Goal: Task Accomplishment & Management: Use online tool/utility

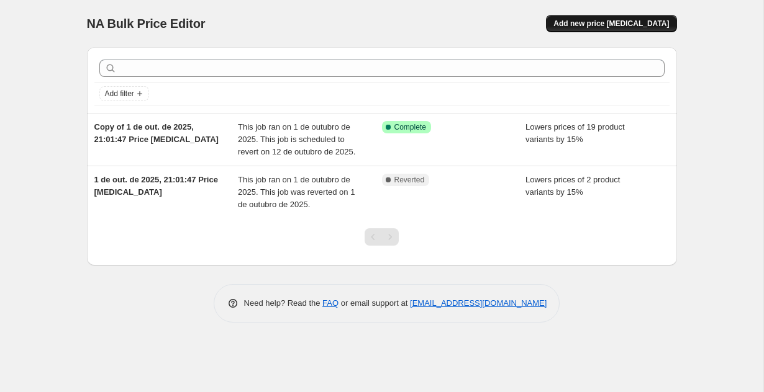
click at [627, 22] on span "Add new price change job" at bounding box center [610, 24] width 115 height 10
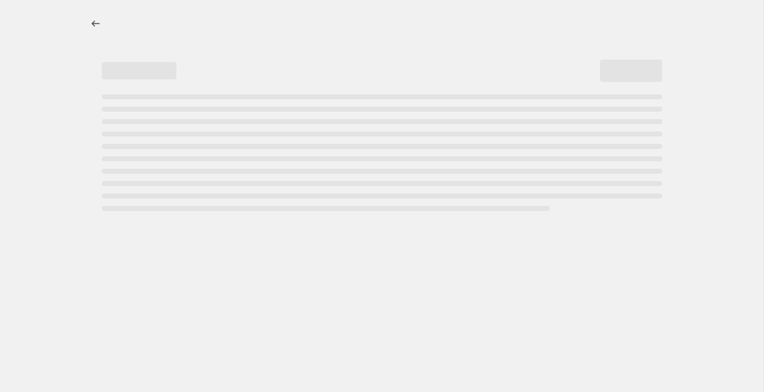
select select "percentage"
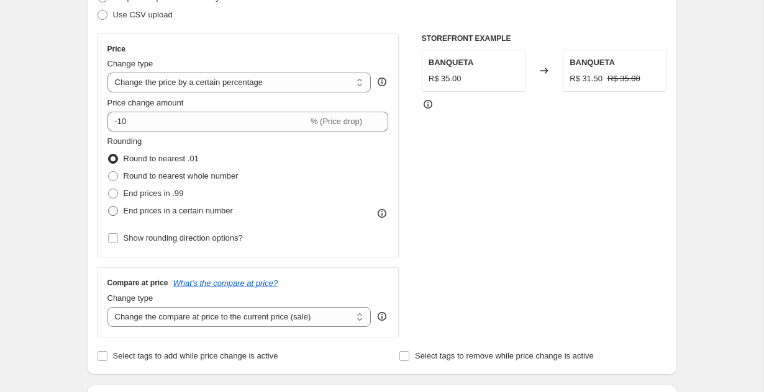
scroll to position [194, 0]
click at [115, 196] on span at bounding box center [113, 195] width 10 height 10
click at [109, 191] on input "End prices in .99" at bounding box center [108, 190] width 1 height 1
radio input "true"
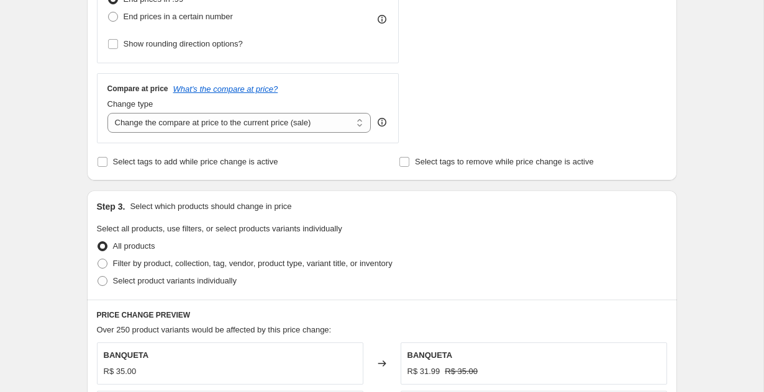
scroll to position [400, 0]
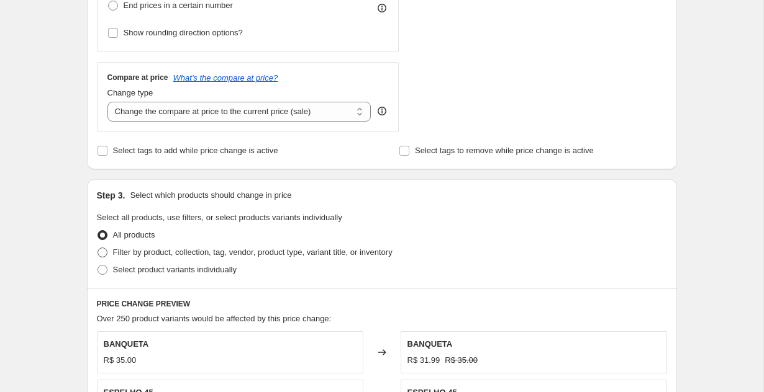
click at [166, 250] on span "Filter by product, collection, tag, vendor, product type, variant title, or inv…" at bounding box center [252, 252] width 279 height 9
click at [98, 248] on input "Filter by product, collection, tag, vendor, product type, variant title, or inv…" at bounding box center [97, 248] width 1 height 1
radio input "true"
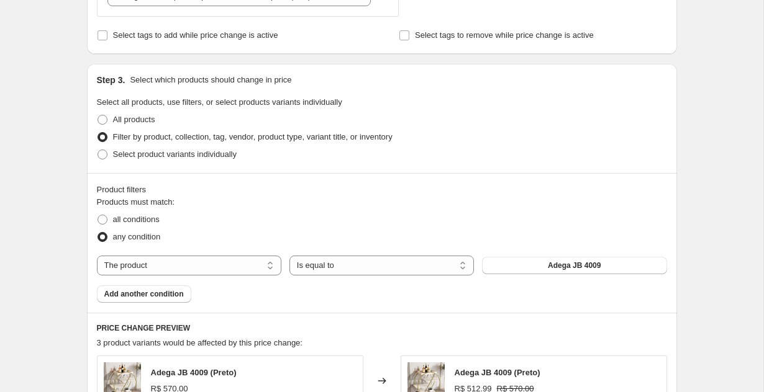
scroll to position [521, 0]
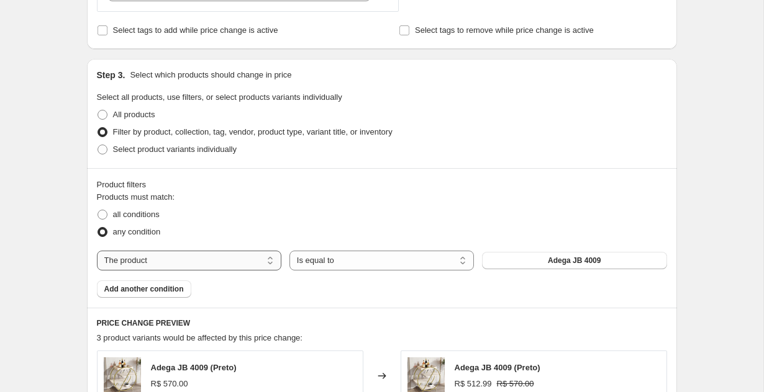
click at [223, 254] on select "The product The product's collection The product's vendor The product's type Th…" at bounding box center [189, 261] width 184 height 20
select select "collection"
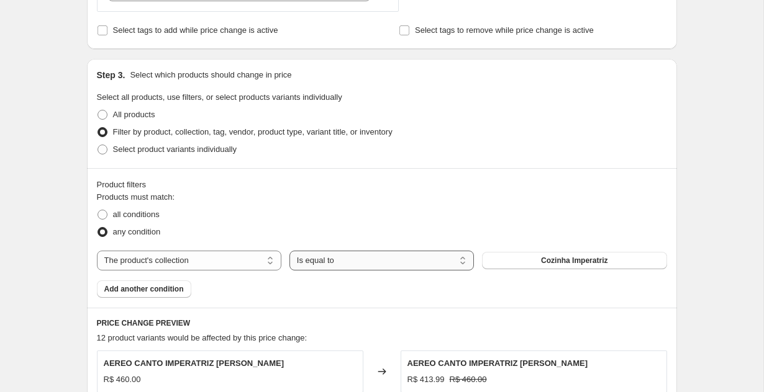
click at [377, 263] on select "Is equal to Is not equal to" at bounding box center [381, 261] width 184 height 20
click at [289, 251] on select "Is equal to Is not equal to" at bounding box center [381, 261] width 184 height 20
click at [567, 256] on span "Cozinha Imperatriz" at bounding box center [574, 261] width 66 height 10
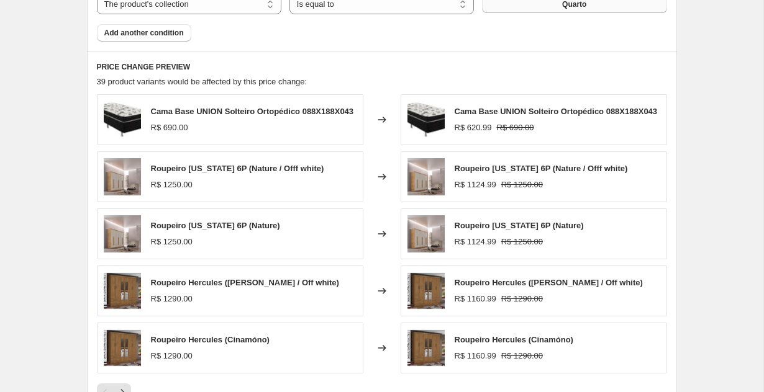
scroll to position [728, 0]
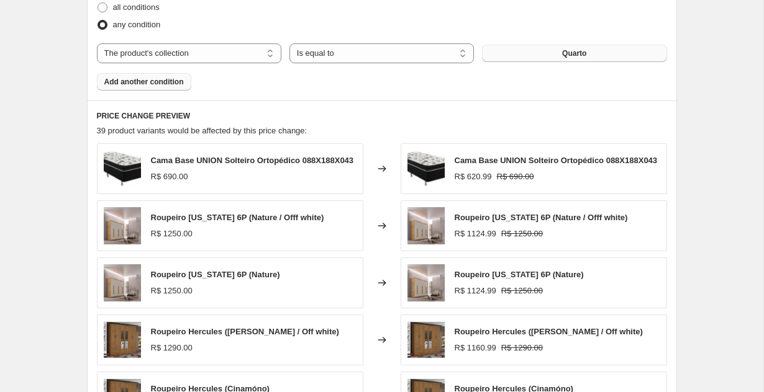
click at [163, 86] on span "Add another condition" at bounding box center [143, 82] width 79 height 10
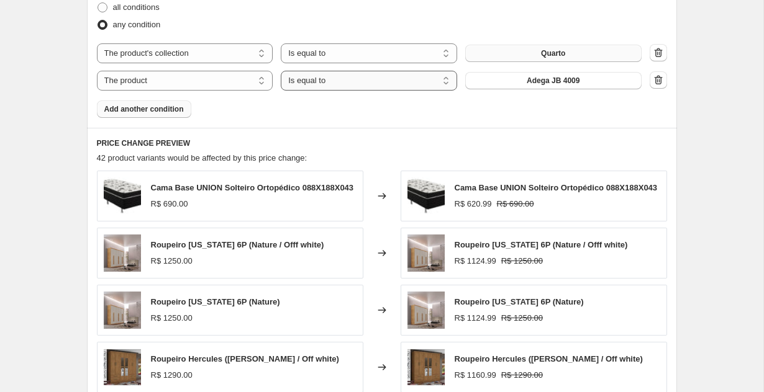
click at [316, 81] on select "Is equal to Is not equal to" at bounding box center [369, 81] width 176 height 20
click at [400, 77] on select "Is equal to Is not equal to" at bounding box center [369, 81] width 176 height 20
select select "not_equal"
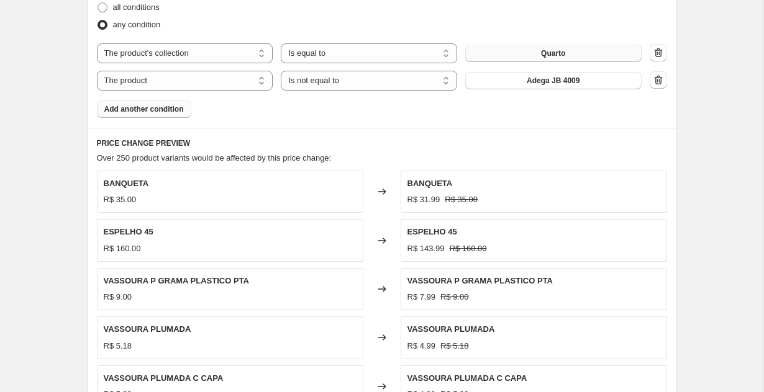
click at [564, 81] on span "Adega JB 4009" at bounding box center [552, 81] width 53 height 10
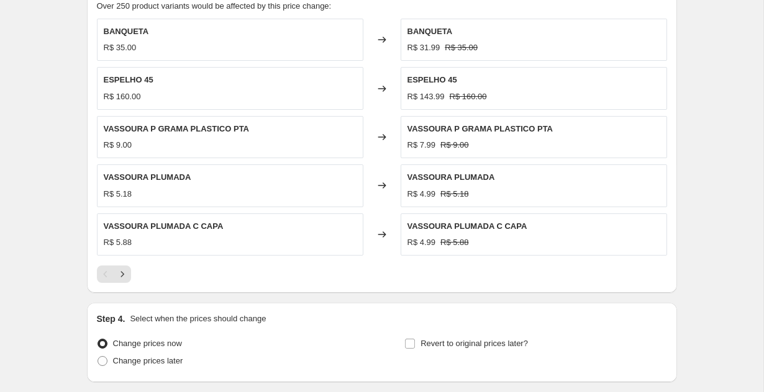
scroll to position [981, 0]
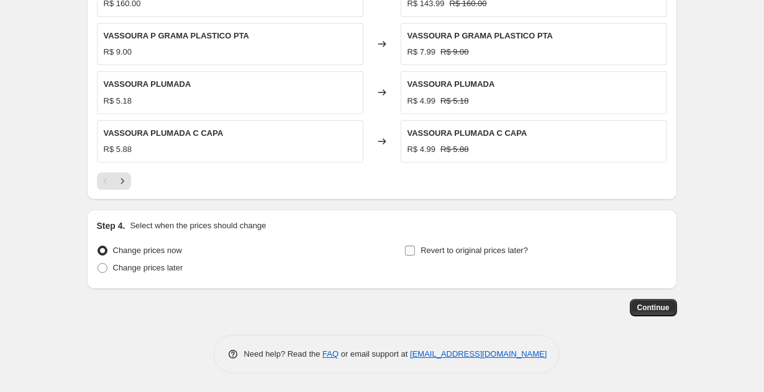
click at [413, 253] on input "Revert to original prices later?" at bounding box center [410, 251] width 10 height 10
checkbox input "true"
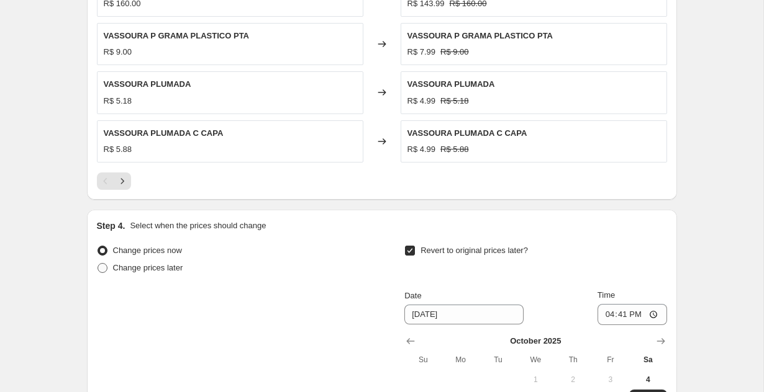
click at [106, 268] on span at bounding box center [102, 268] width 10 height 10
click at [98, 264] on input "Change prices later" at bounding box center [97, 263] width 1 height 1
radio input "true"
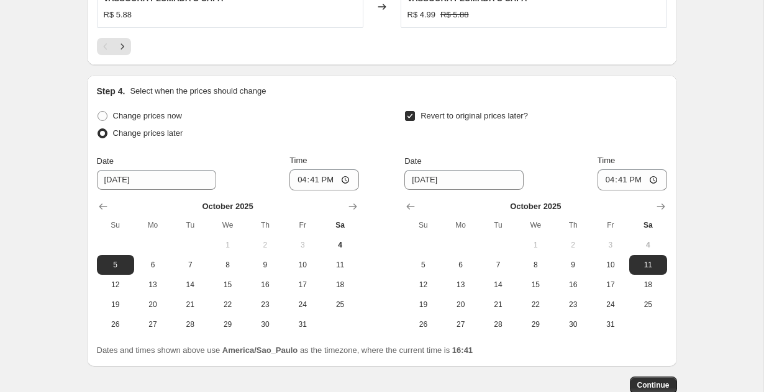
scroll to position [1116, 0]
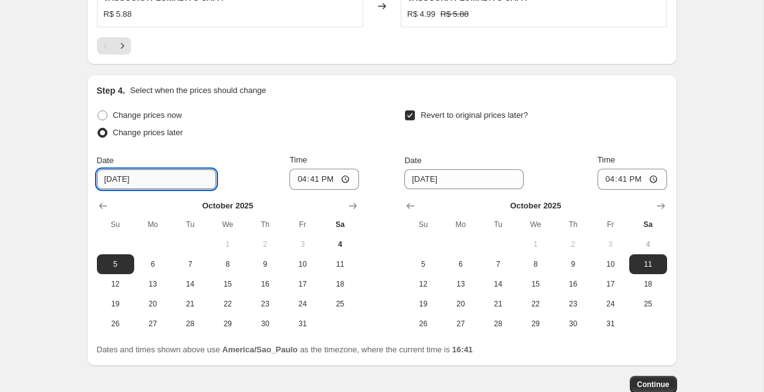
click at [117, 178] on input "[DATE]" at bounding box center [156, 179] width 119 height 20
type input "[DATE]"
click at [312, 179] on input "16:41" at bounding box center [324, 179] width 70 height 21
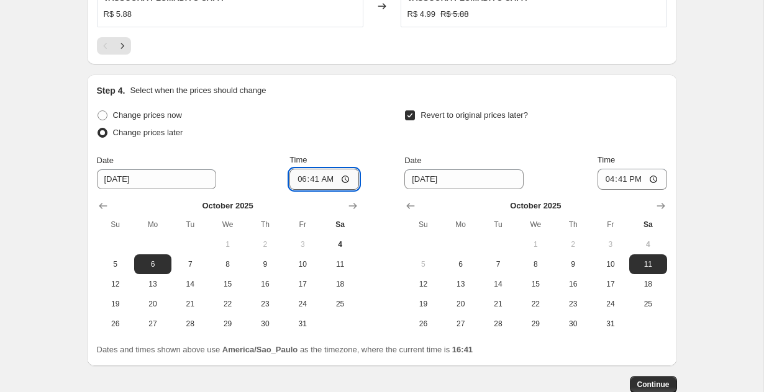
type input "06:00"
click at [427, 181] on input "[DATE]" at bounding box center [463, 179] width 119 height 20
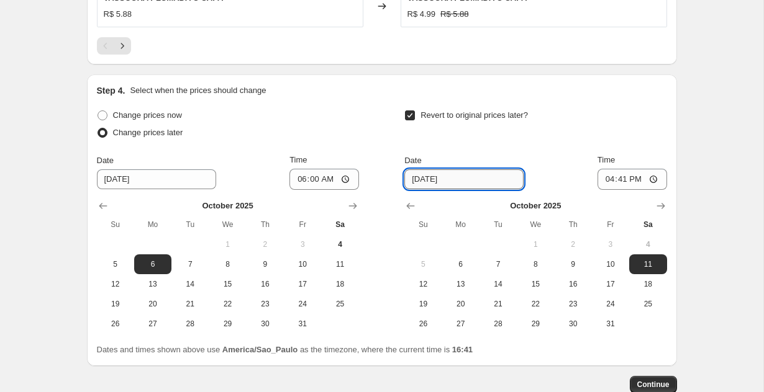
click at [427, 181] on input "[DATE]" at bounding box center [463, 179] width 119 height 20
type input "[DATE]"
click at [620, 181] on input "16:41" at bounding box center [632, 179] width 70 height 21
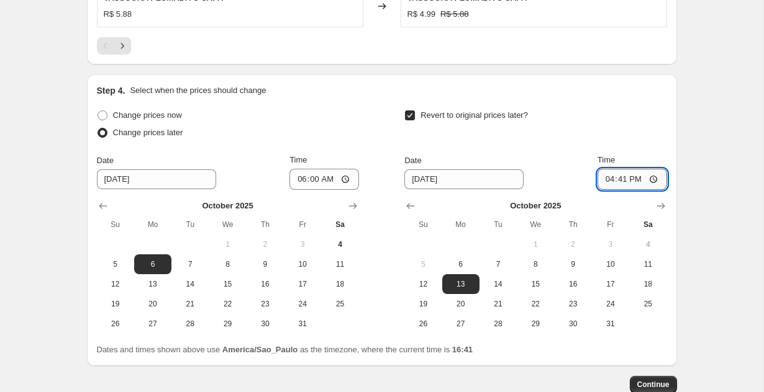
type input "06:41"
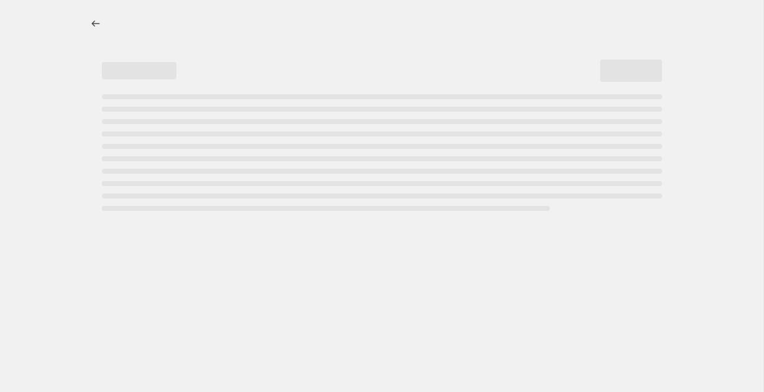
select select "percentage"
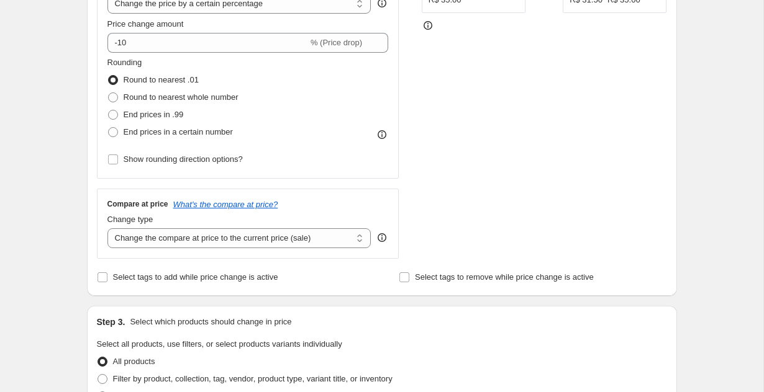
scroll to position [274, 0]
click at [116, 116] on span at bounding box center [113, 114] width 10 height 10
click at [109, 110] on input "End prices in .99" at bounding box center [108, 109] width 1 height 1
radio input "true"
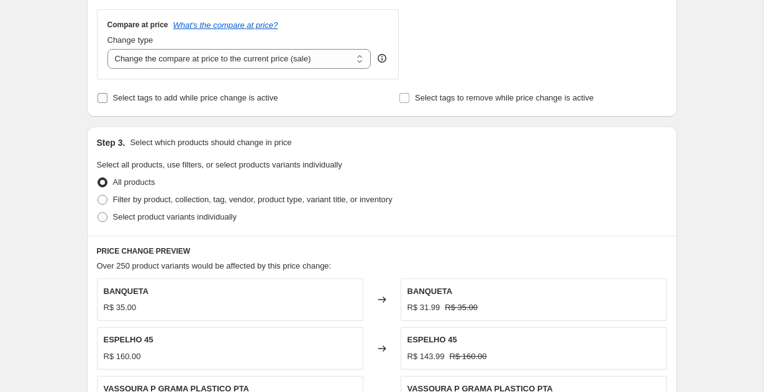
scroll to position [454, 0]
click at [174, 192] on span "Filter by product, collection, tag, vendor, product type, variant title, or inv…" at bounding box center [252, 198] width 279 height 12
click at [98, 194] on input "Filter by product, collection, tag, vendor, product type, variant title, or inv…" at bounding box center [97, 194] width 1 height 1
radio input "true"
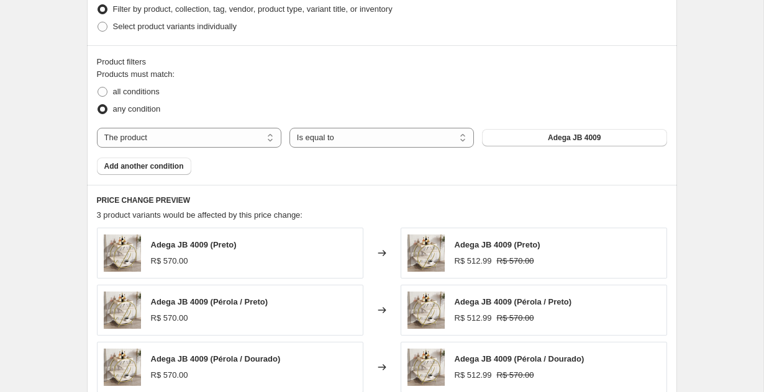
scroll to position [645, 0]
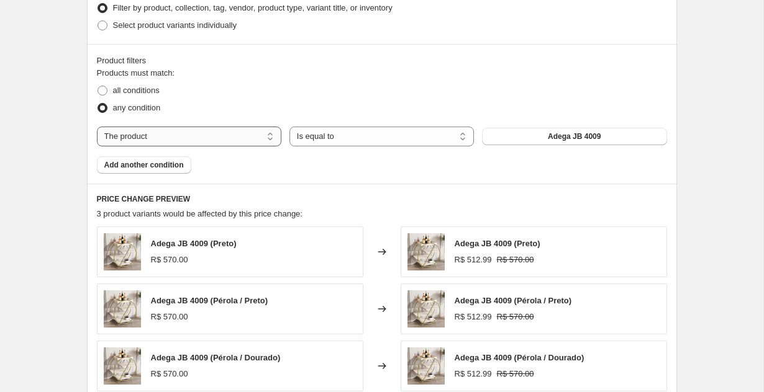
click at [243, 138] on select "The product The product's collection The product's vendor The product's type Th…" at bounding box center [189, 137] width 184 height 20
select select "collection"
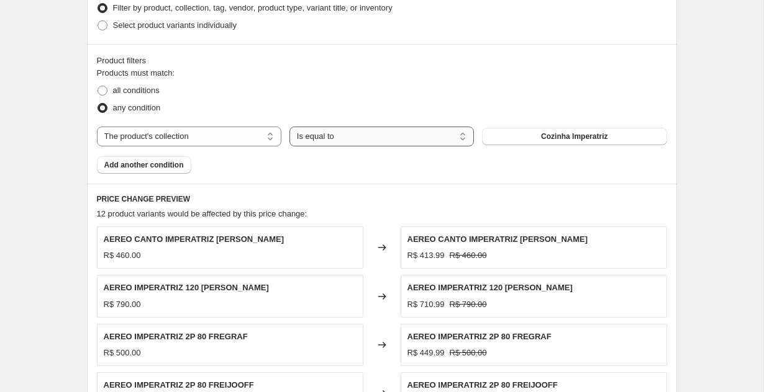
click at [394, 140] on select "Is equal to Is not equal to" at bounding box center [381, 137] width 184 height 20
click at [523, 137] on button "Cozinha Imperatriz" at bounding box center [574, 136] width 184 height 17
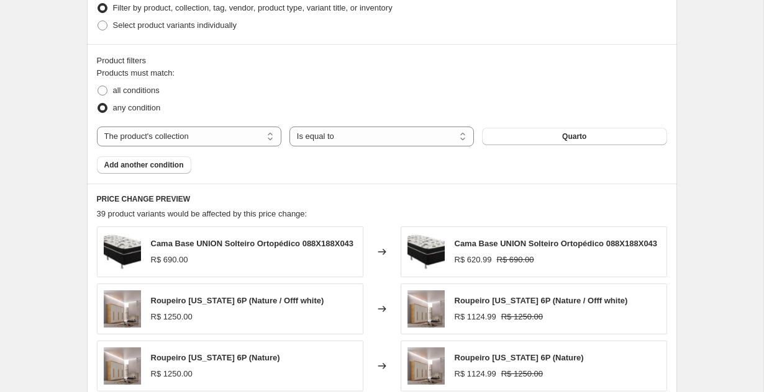
click at [153, 165] on span "Add another condition" at bounding box center [143, 165] width 79 height 10
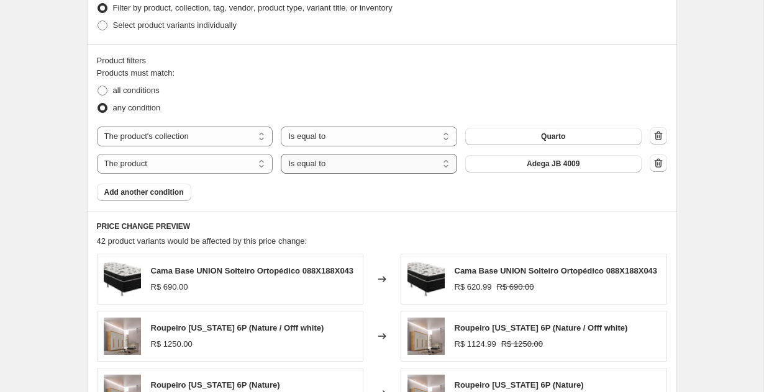
click at [348, 165] on select "Is equal to Is not equal to" at bounding box center [369, 164] width 176 height 20
select select "not_equal"
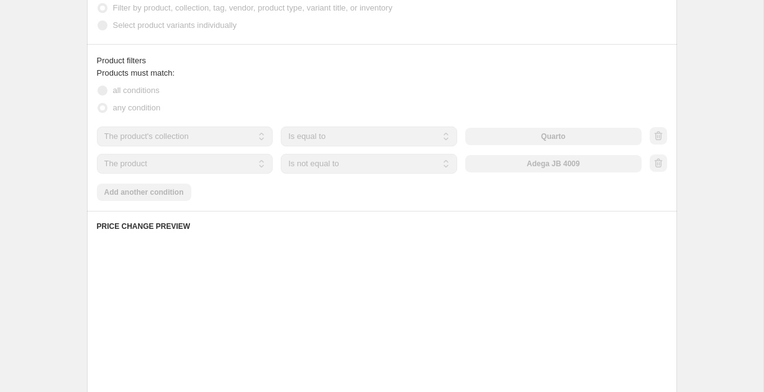
click at [503, 161] on div "The product The product's collection The product's vendor The product's type Th…" at bounding box center [369, 164] width 544 height 20
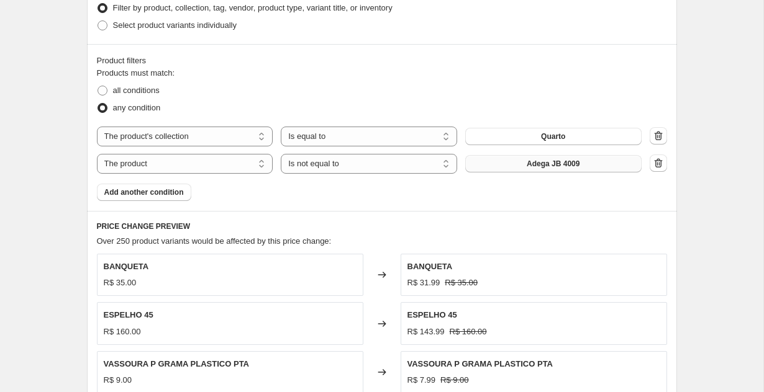
click at [502, 165] on button "Adega JB 4009" at bounding box center [553, 163] width 176 height 17
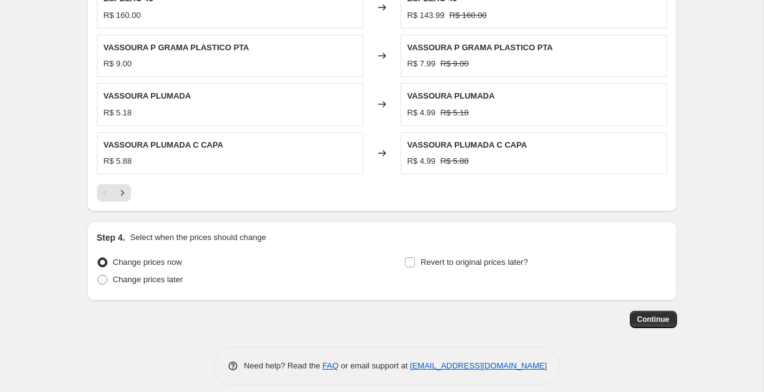
scroll to position [981, 0]
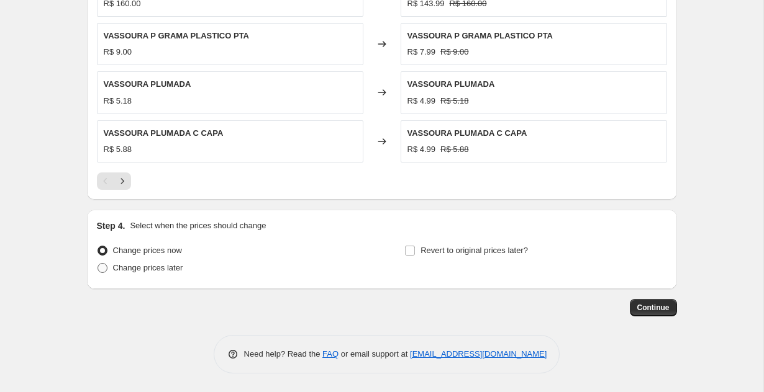
click at [114, 271] on span "Change prices later" at bounding box center [148, 267] width 70 height 9
click at [98, 264] on input "Change prices later" at bounding box center [97, 263] width 1 height 1
radio input "true"
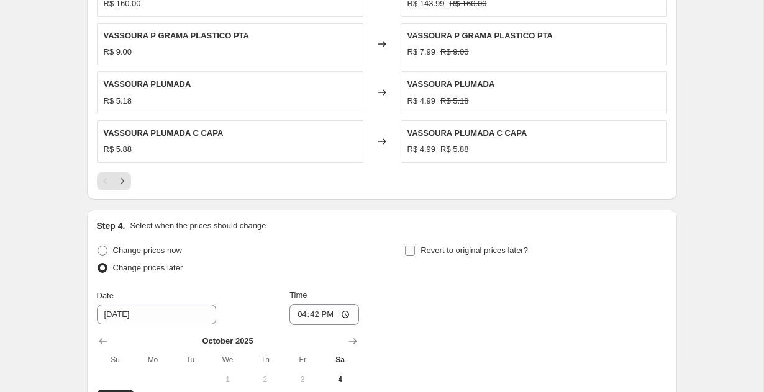
click at [426, 251] on span "Revert to original prices later?" at bounding box center [473, 250] width 107 height 9
click at [415, 251] on input "Revert to original prices later?" at bounding box center [410, 251] width 10 height 10
checkbox input "true"
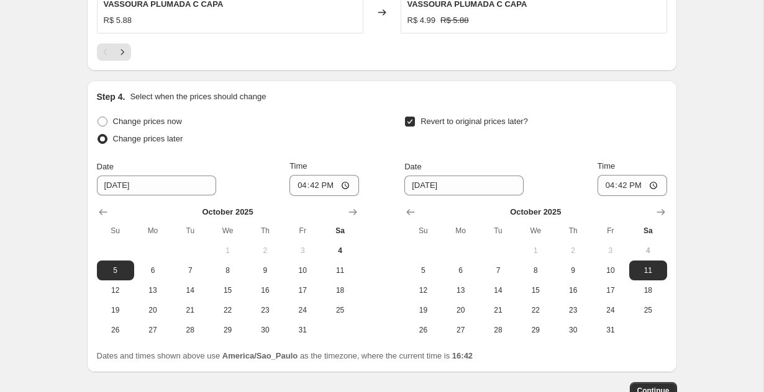
scroll to position [1114, 0]
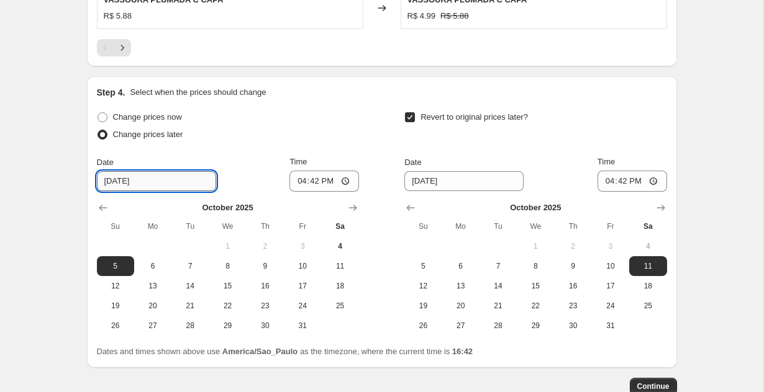
click at [119, 183] on input "[DATE]" at bounding box center [156, 181] width 119 height 20
type input "[DATE]"
click at [316, 181] on input "16:42" at bounding box center [324, 181] width 70 height 21
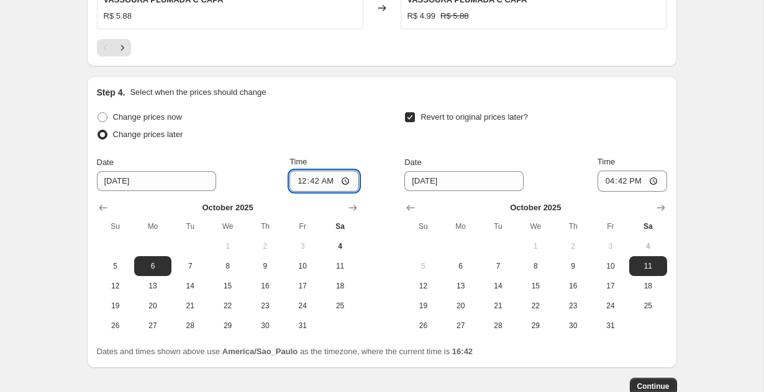
type input "06:42"
click at [416, 183] on input "[DATE]" at bounding box center [463, 181] width 119 height 20
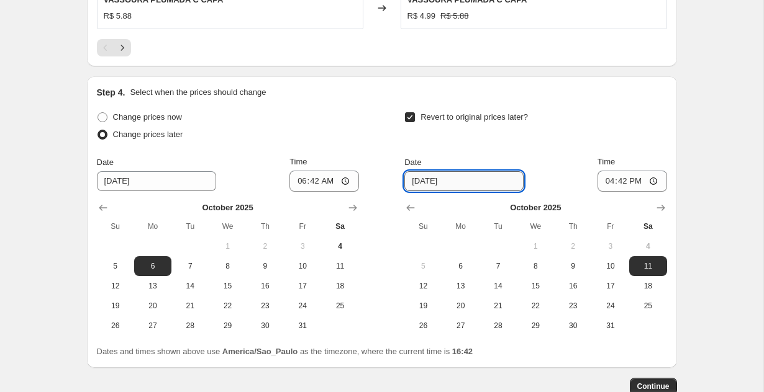
click at [416, 183] on input "[DATE]" at bounding box center [463, 181] width 119 height 20
click at [428, 181] on input "[DATE]" at bounding box center [463, 181] width 119 height 20
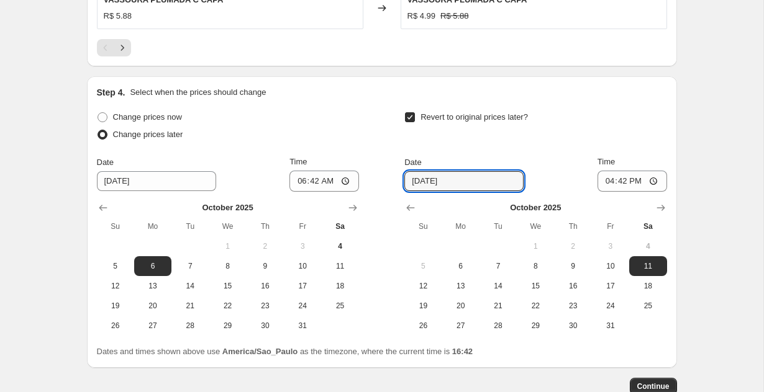
click at [449, 159] on div "Date" at bounding box center [463, 162] width 119 height 12
click at [430, 181] on input "[DATE]" at bounding box center [463, 181] width 119 height 20
type input "[DATE]"
click at [620, 183] on input "16:42" at bounding box center [632, 181] width 70 height 21
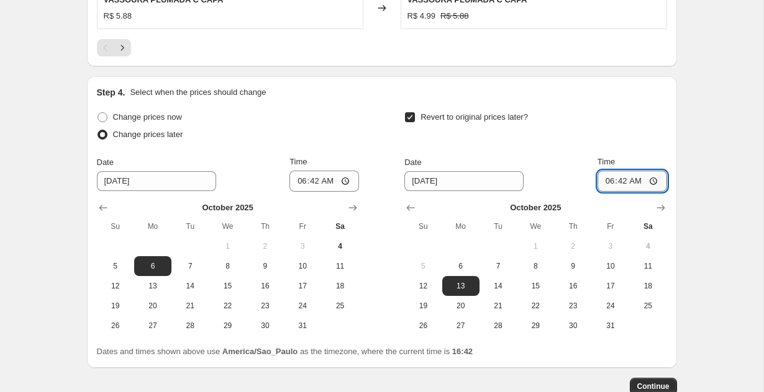
type input "06:00"
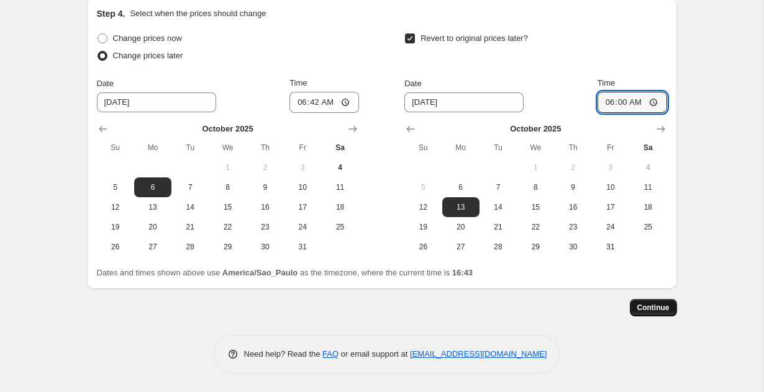
click at [659, 310] on span "Continue" at bounding box center [653, 308] width 32 height 10
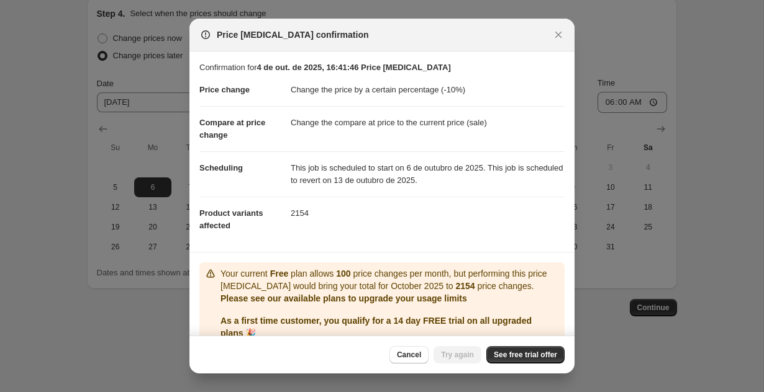
scroll to position [53, 0]
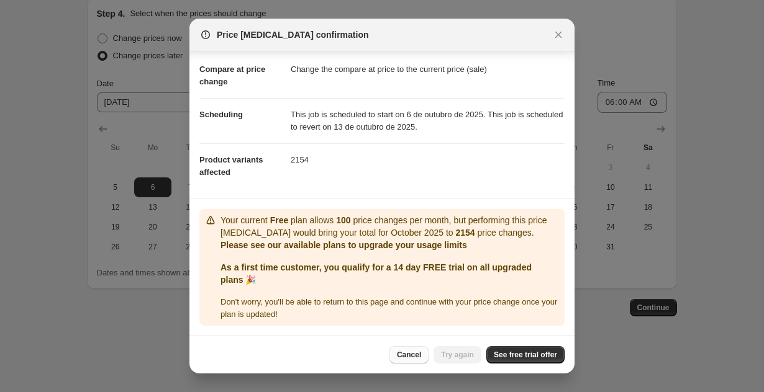
click at [411, 360] on button "Cancel" at bounding box center [408, 354] width 39 height 17
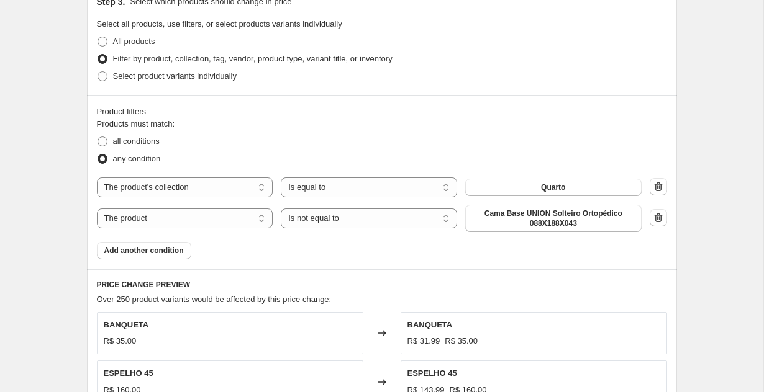
scroll to position [596, 0]
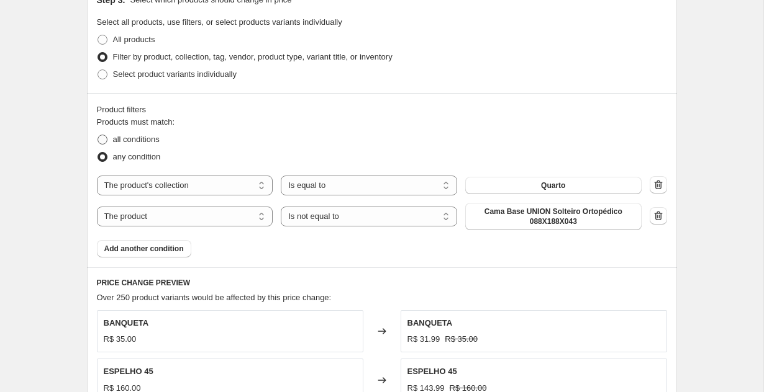
click at [102, 135] on span at bounding box center [102, 140] width 10 height 10
click at [98, 135] on input "all conditions" at bounding box center [97, 135] width 1 height 1
radio input "true"
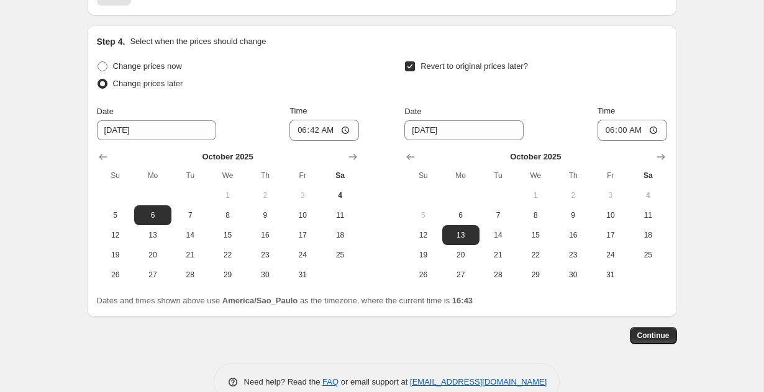
scroll to position [1235, 0]
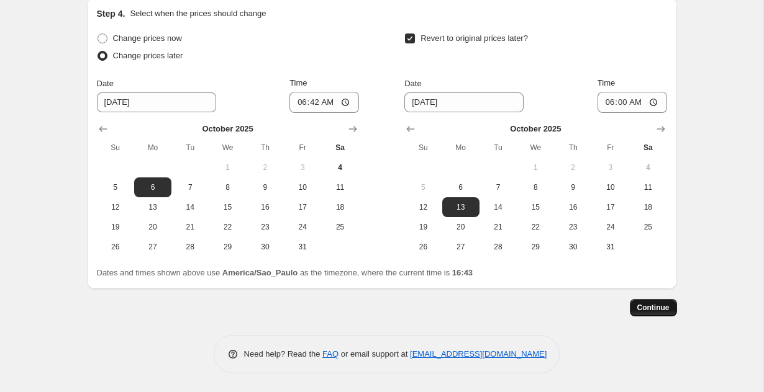
click at [645, 307] on span "Continue" at bounding box center [653, 308] width 32 height 10
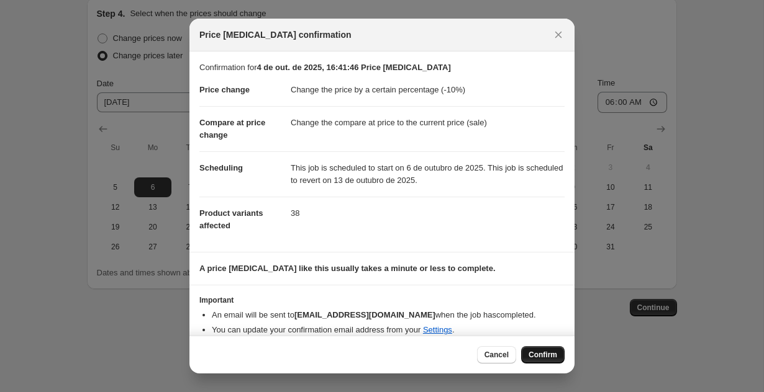
click at [536, 357] on span "Confirm" at bounding box center [542, 355] width 29 height 10
